Goal: Task Accomplishment & Management: Manage account settings

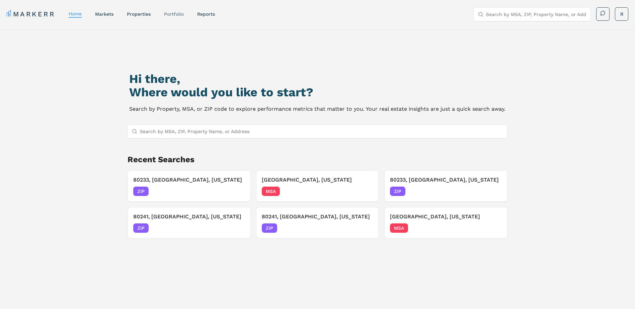
click at [176, 13] on link "Portfolio" at bounding box center [174, 13] width 20 height 5
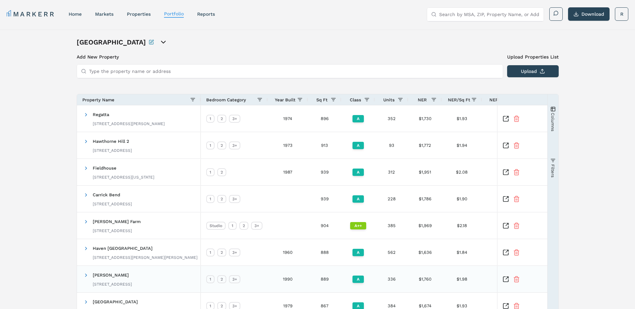
scroll to position [105, 0]
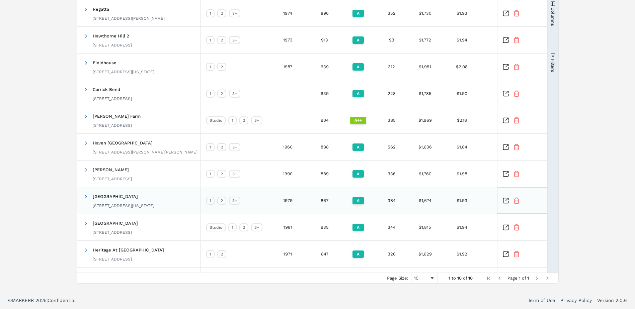
click at [505, 200] on icon "Inspect Comparable" at bounding box center [506, 201] width 7 height 7
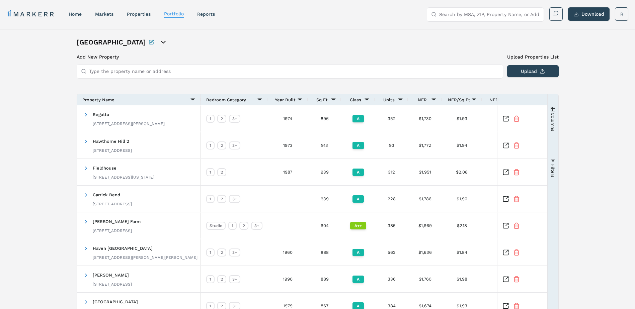
click at [588, 112] on div "[GEOGRAPHIC_DATA] Add New Property Upload Properties List Type the property nam…" at bounding box center [317, 213] width 635 height 368
click at [259, 100] on span at bounding box center [259, 99] width 5 height 5
click at [262, 126] on input "Filter List" at bounding box center [262, 126] width 5 height 5
checkbox input "false"
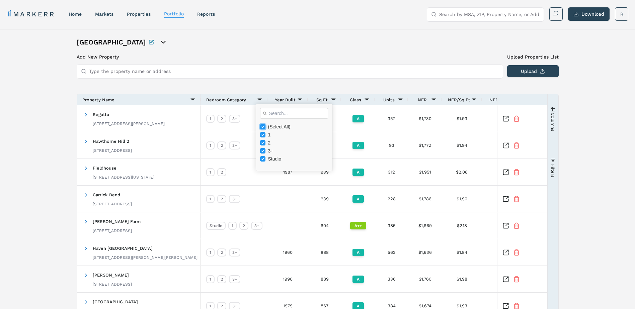
checkbox input "false"
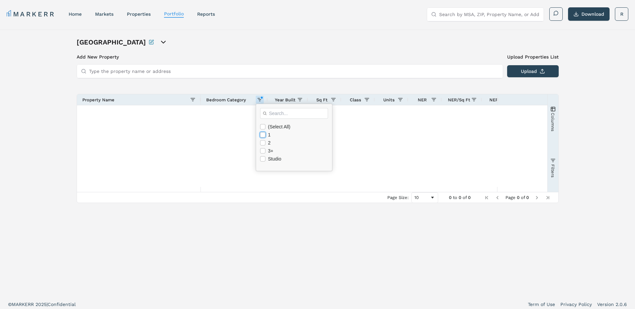
click at [264, 134] on input "Filter List" at bounding box center [262, 134] width 5 height 5
checkbox input "true"
checkbox input "false"
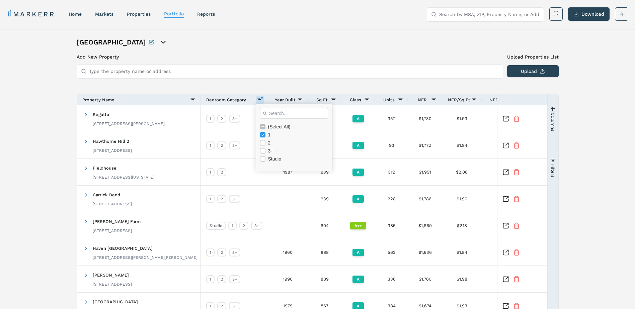
click at [600, 158] on div "[GEOGRAPHIC_DATA] Add New Property Upload Properties List Type the property nam…" at bounding box center [317, 213] width 635 height 368
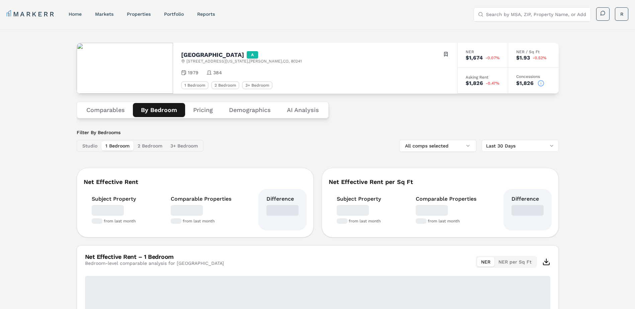
click at [163, 107] on button "By Bedroom" at bounding box center [159, 110] width 52 height 14
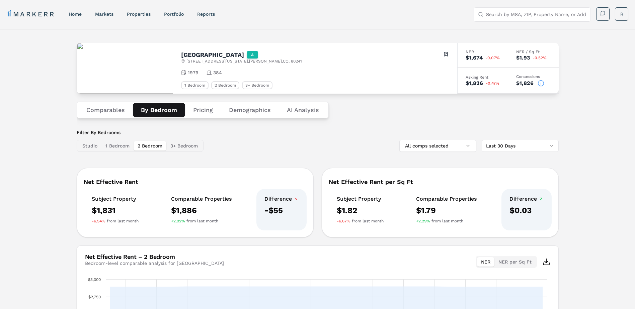
click at [152, 146] on button "2 Bedroom" at bounding box center [150, 145] width 33 height 9
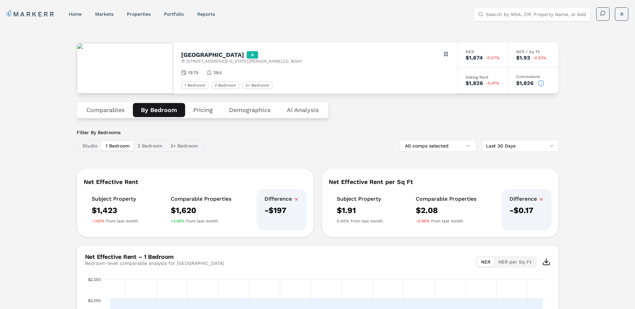
click at [115, 145] on button "1 Bedroom" at bounding box center [117, 145] width 32 height 9
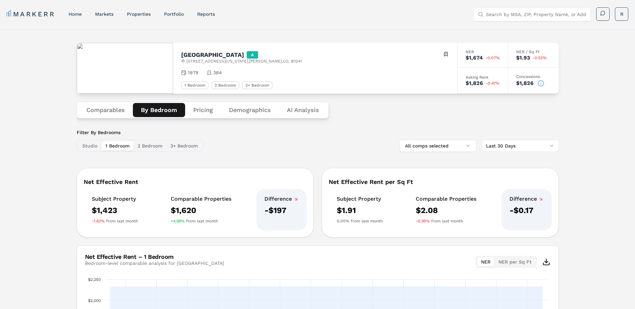
scroll to position [33, 0]
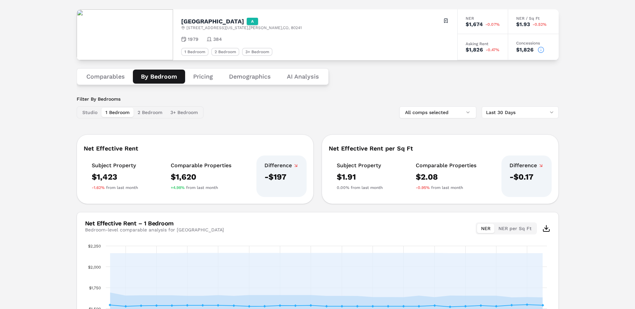
click at [523, 114] on html "MARKERR home markets properties Portfolio reports Search by MSA, ZIP, Property …" at bounding box center [317, 189] width 635 height 444
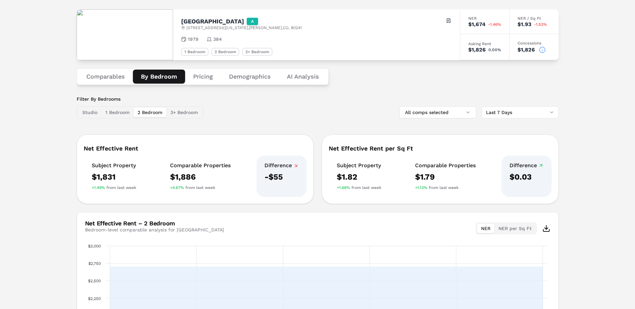
click at [149, 115] on button "2 Bedroom" at bounding box center [150, 112] width 33 height 9
click at [110, 110] on button "1 Bedroom" at bounding box center [117, 112] width 32 height 9
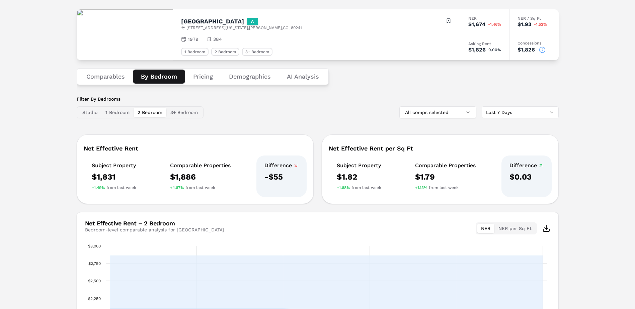
click at [148, 114] on button "2 Bedroom" at bounding box center [150, 112] width 33 height 9
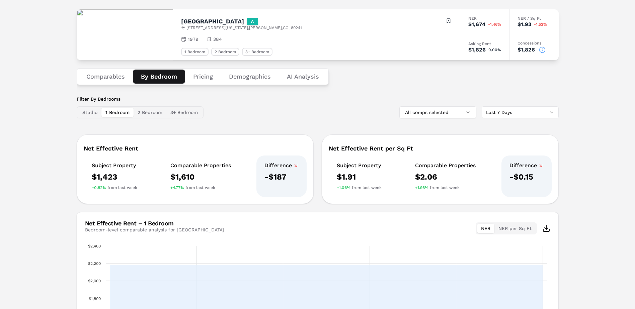
click at [119, 111] on button "1 Bedroom" at bounding box center [117, 112] width 32 height 9
click at [152, 113] on button "2 Bedroom" at bounding box center [150, 112] width 33 height 9
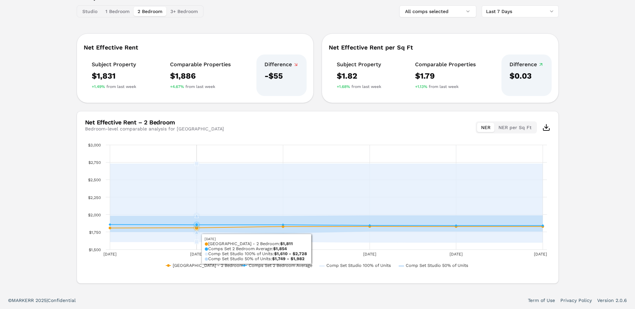
scroll to position [1, 0]
